Goal: Communication & Community: Ask a question

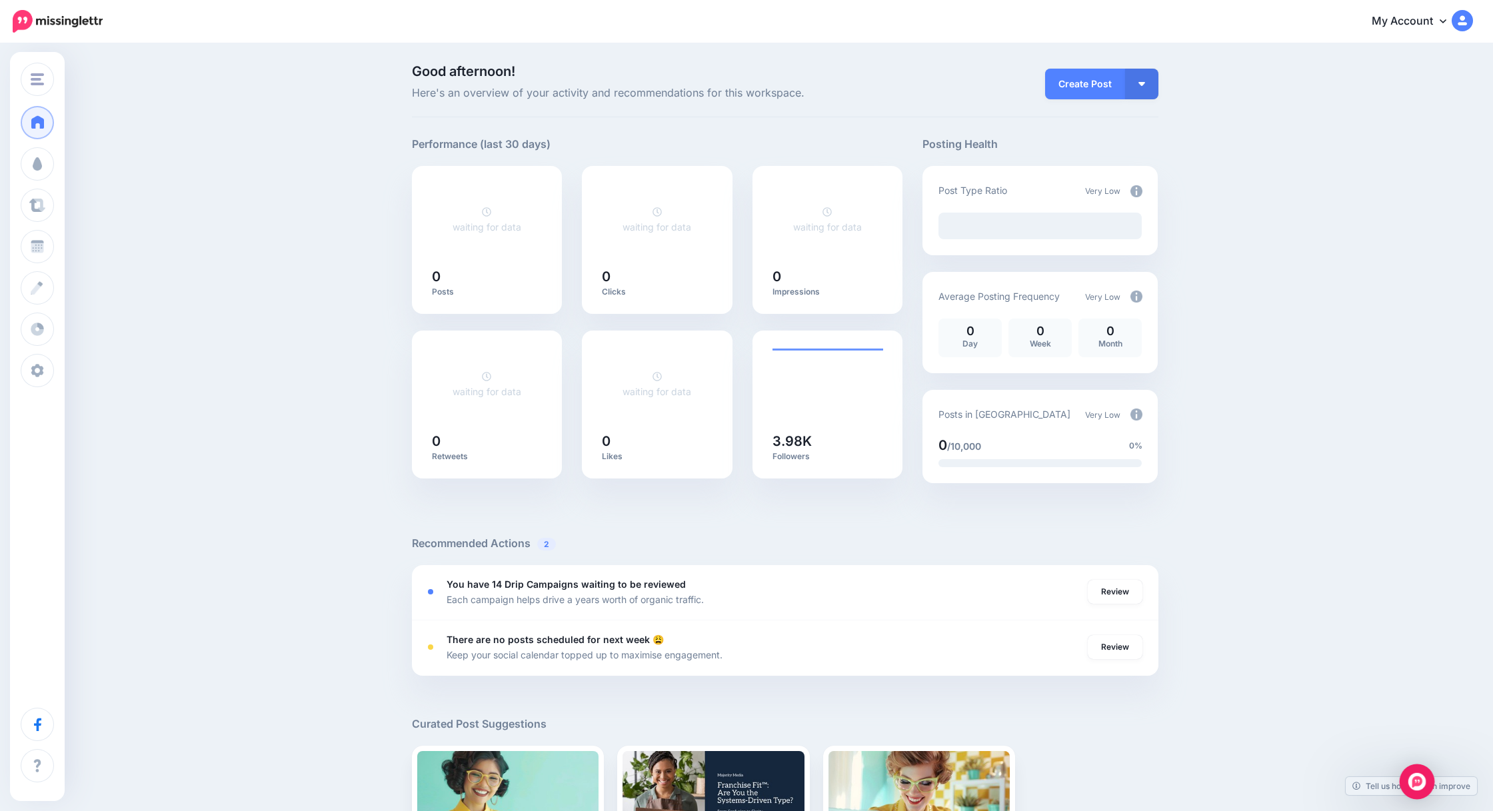
click at [1415, 779] on img "Open Intercom Messenger" at bounding box center [1416, 781] width 17 height 17
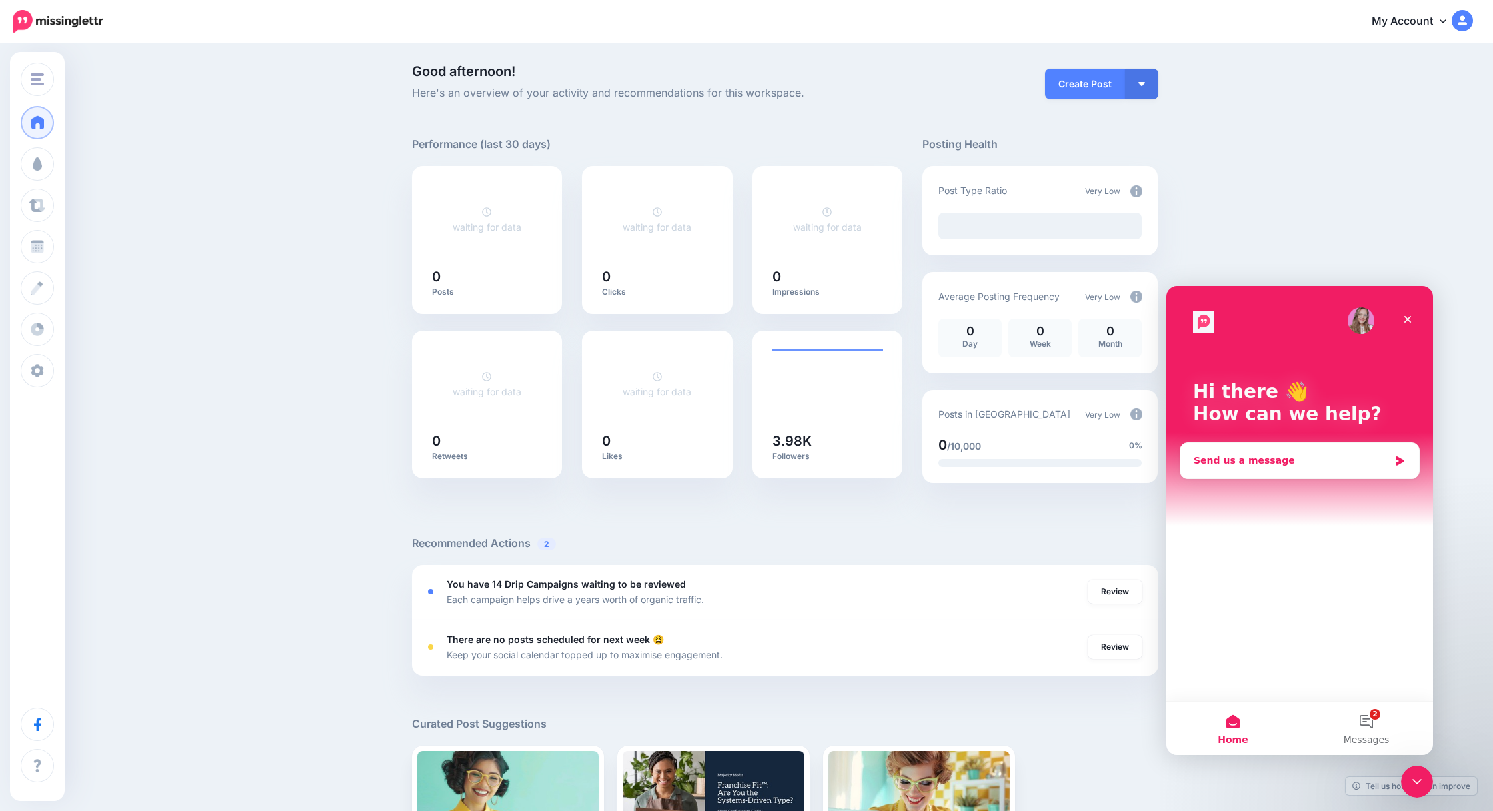
click at [1294, 452] on div "Send us a message" at bounding box center [1299, 460] width 239 height 35
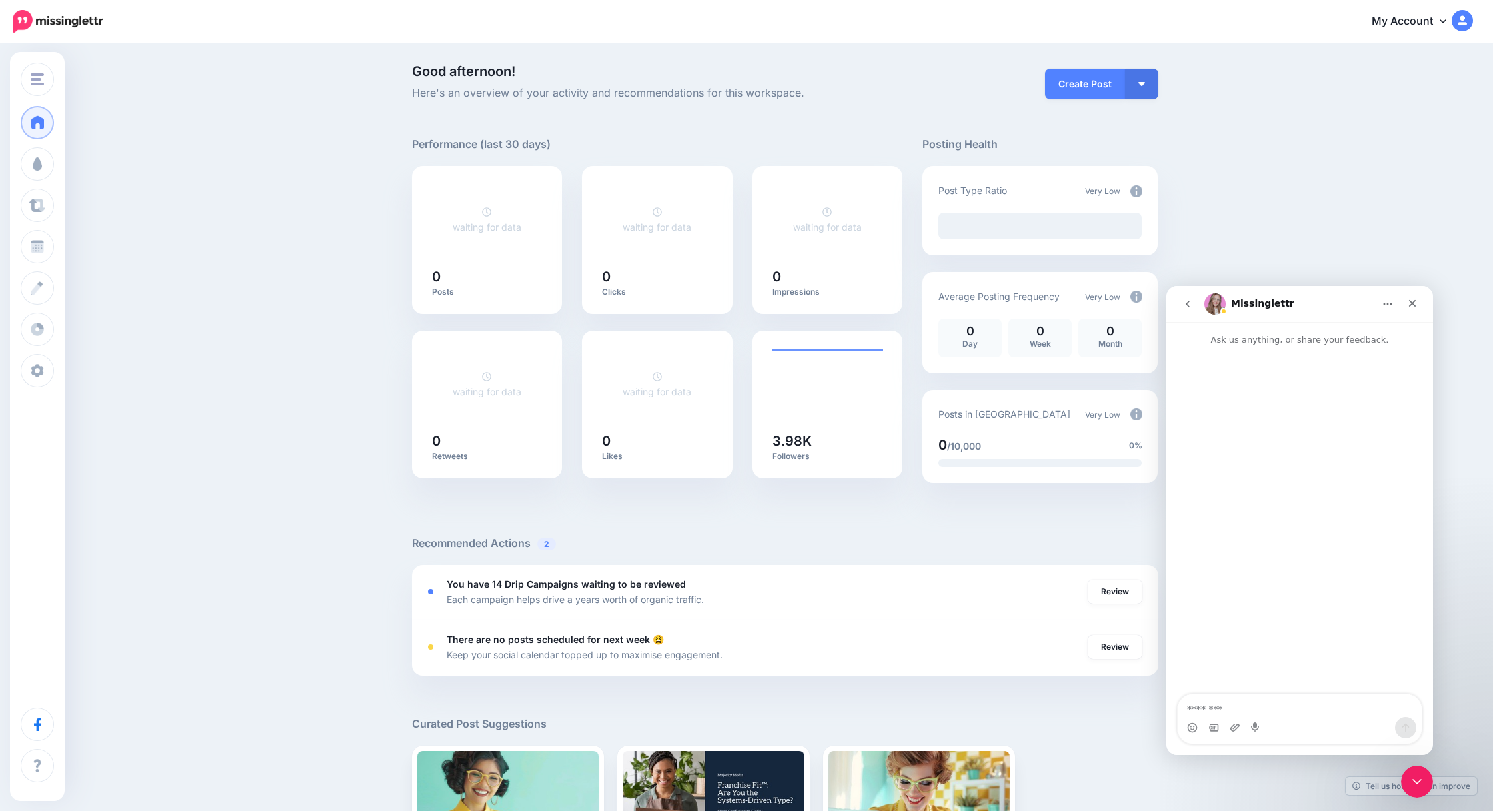
click at [1224, 701] on textarea "Message…" at bounding box center [1300, 706] width 244 height 23
type textarea "**********"
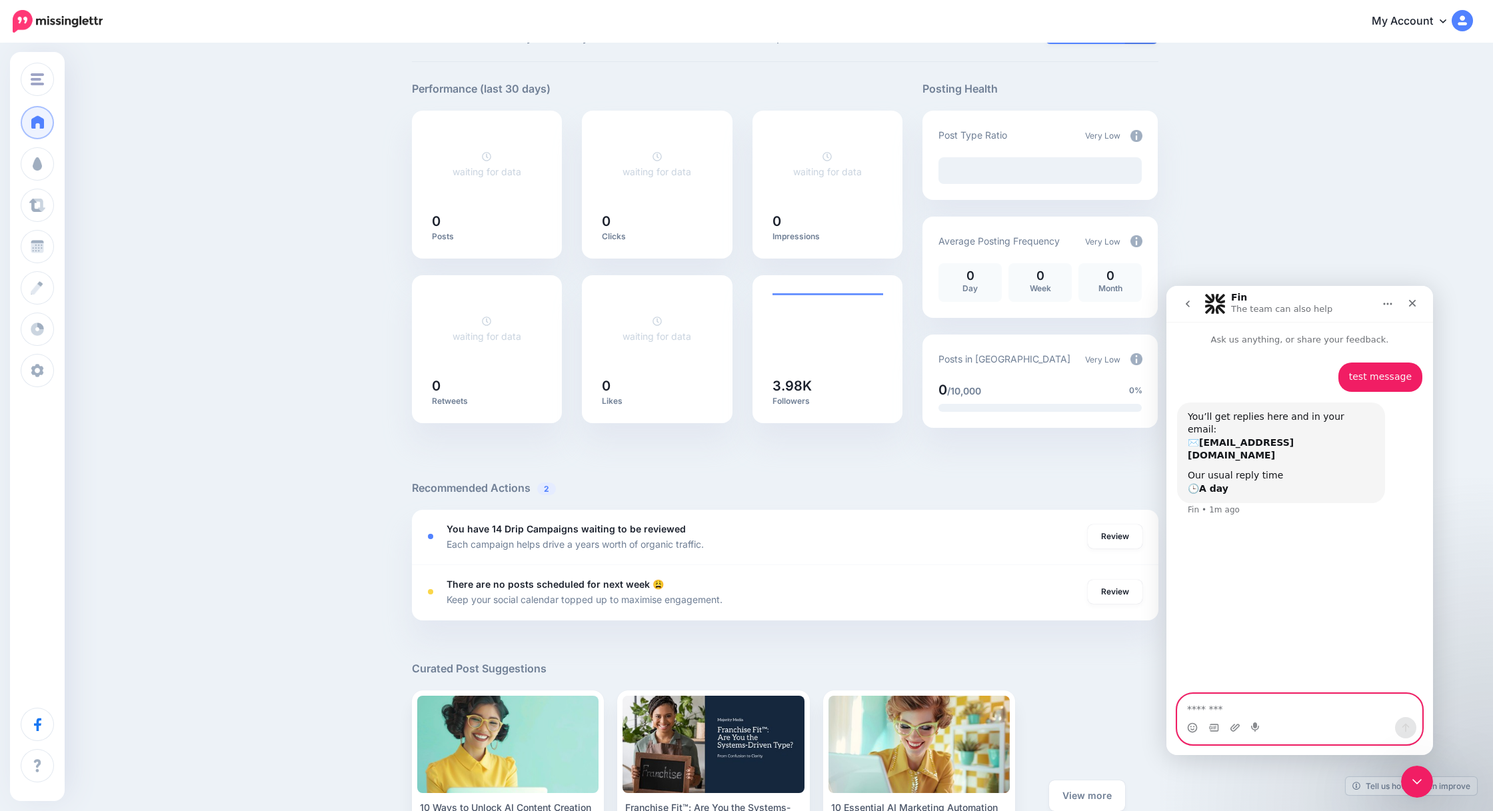
scroll to position [87, 0]
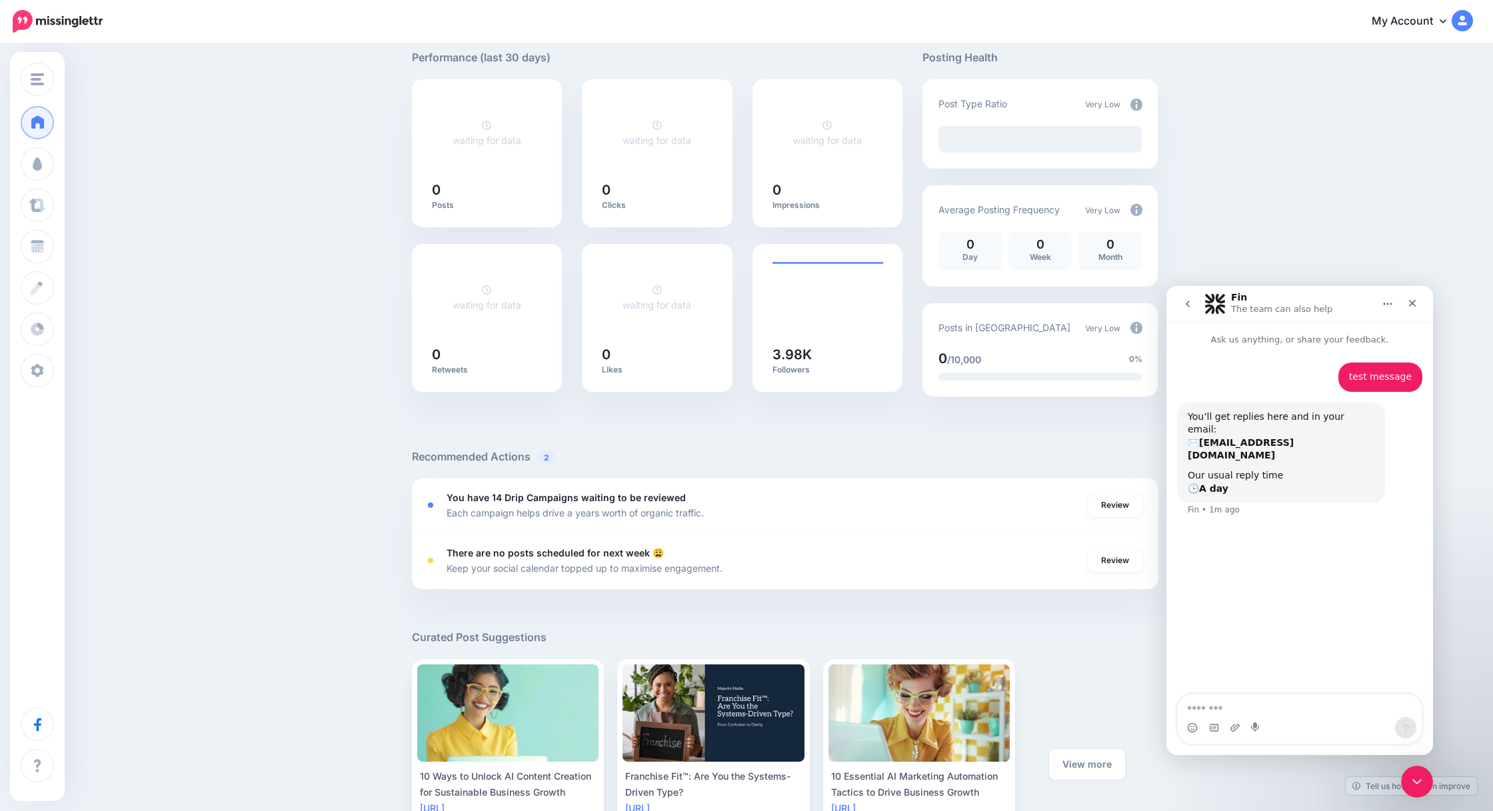
click at [1282, 594] on div "test message • 1m ago You’ll get replies here and in your email: ✉️ [PERSON_NAM…" at bounding box center [1299, 521] width 267 height 349
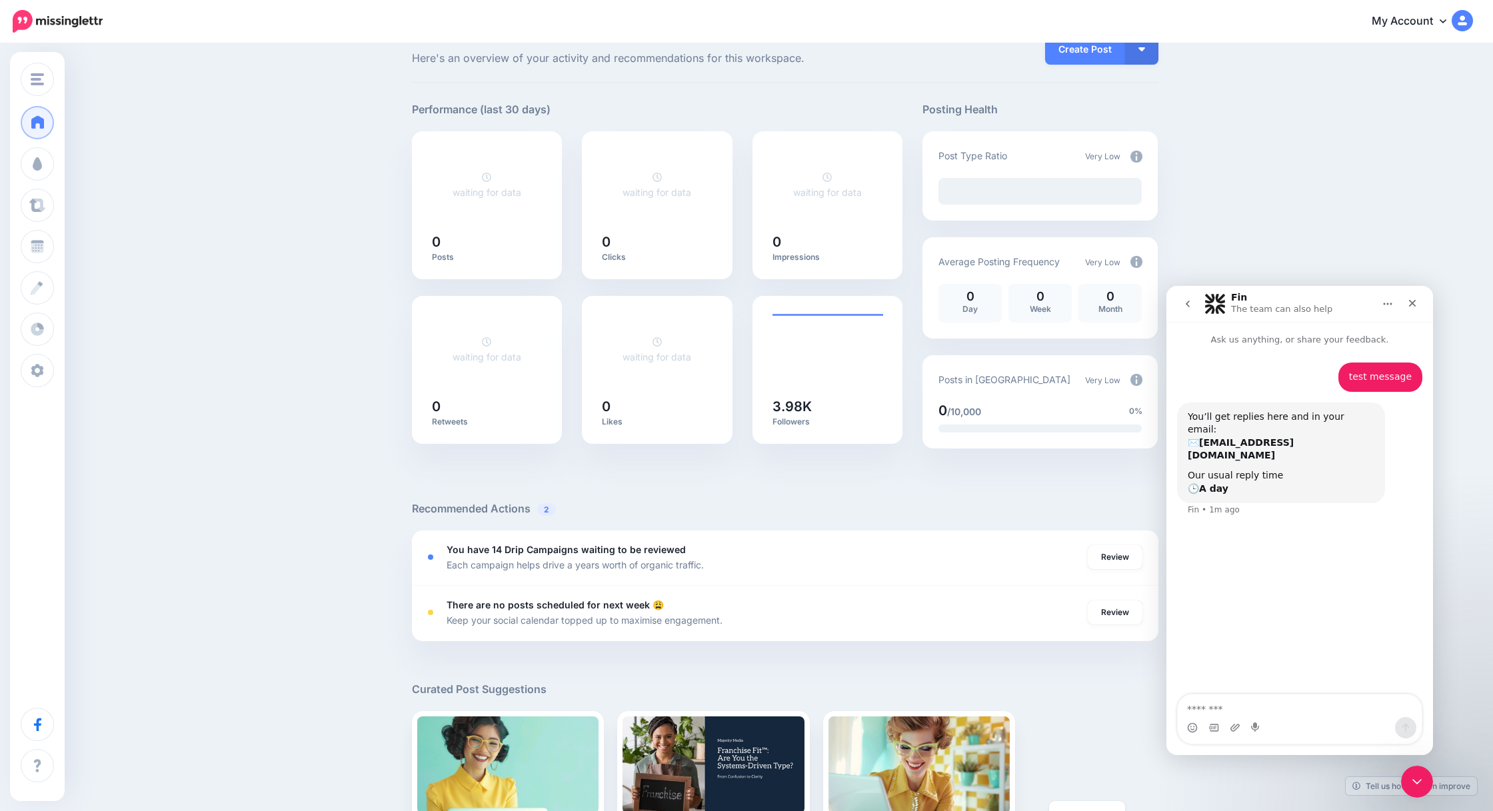
scroll to position [0, 0]
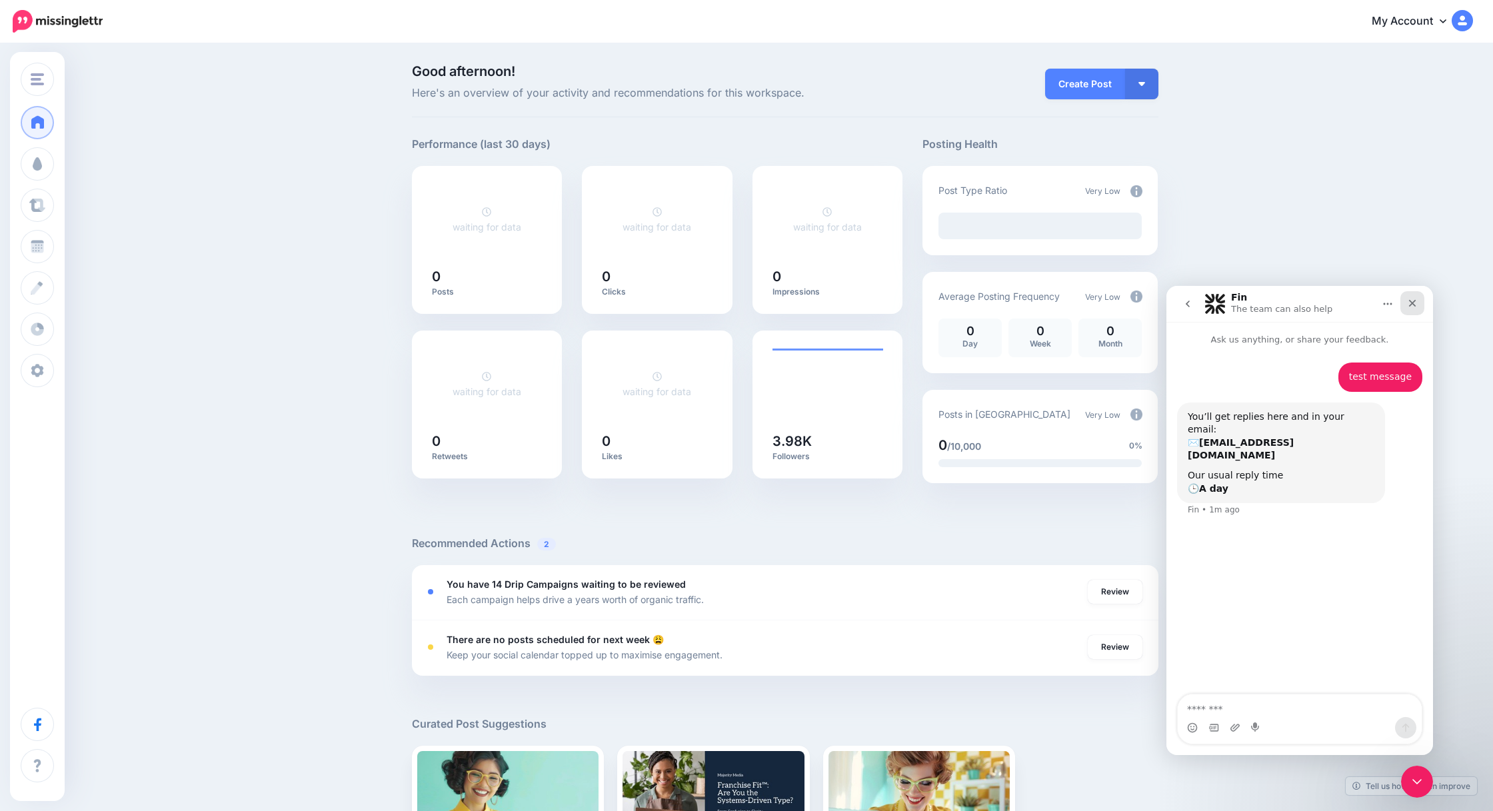
click at [1410, 304] on icon "Close" at bounding box center [1412, 303] width 7 height 7
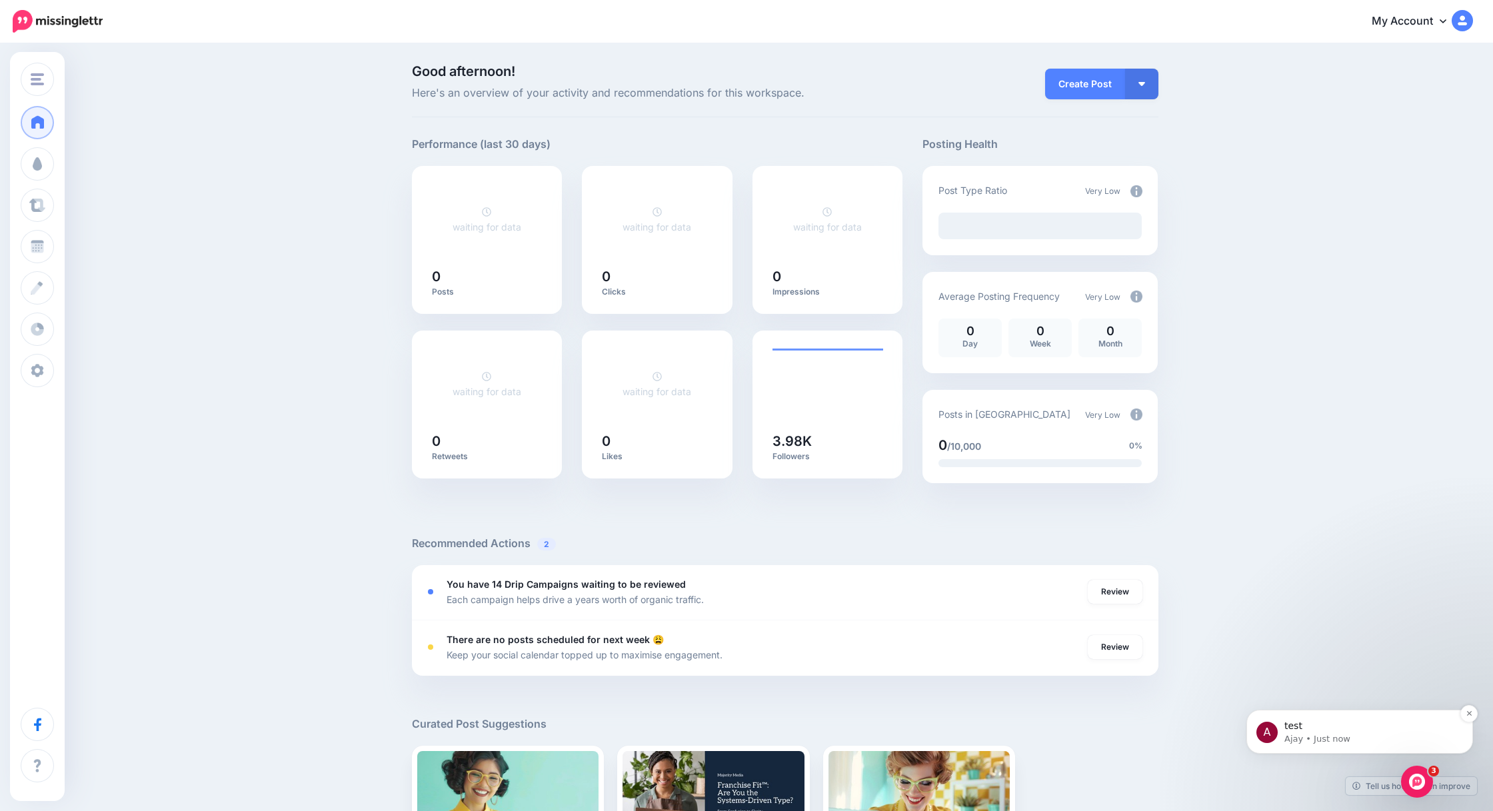
click at [1333, 729] on p "test" at bounding box center [1370, 726] width 172 height 13
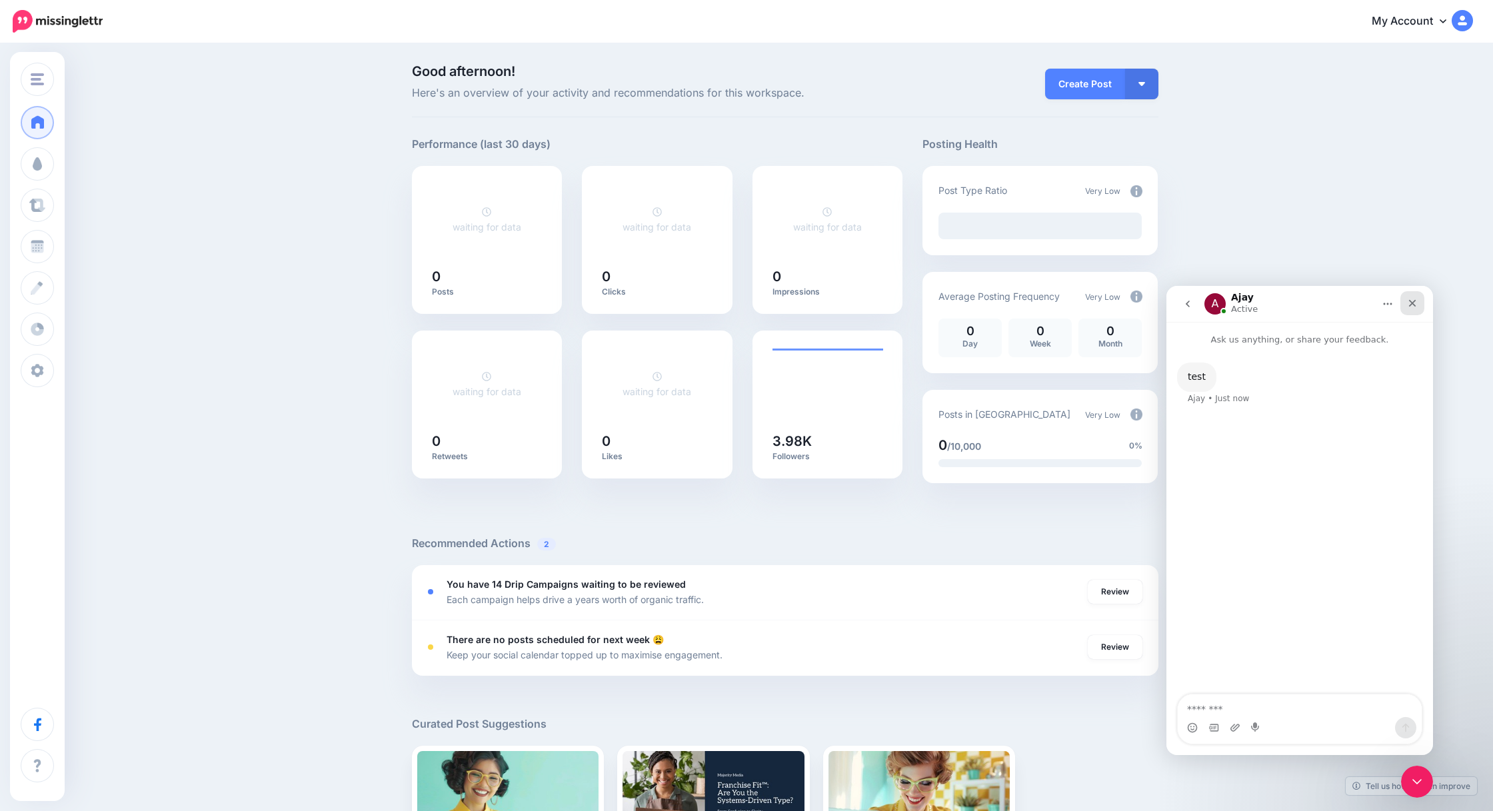
click at [1412, 303] on icon "Close" at bounding box center [1412, 303] width 7 height 7
